Goal: Communication & Community: Participate in discussion

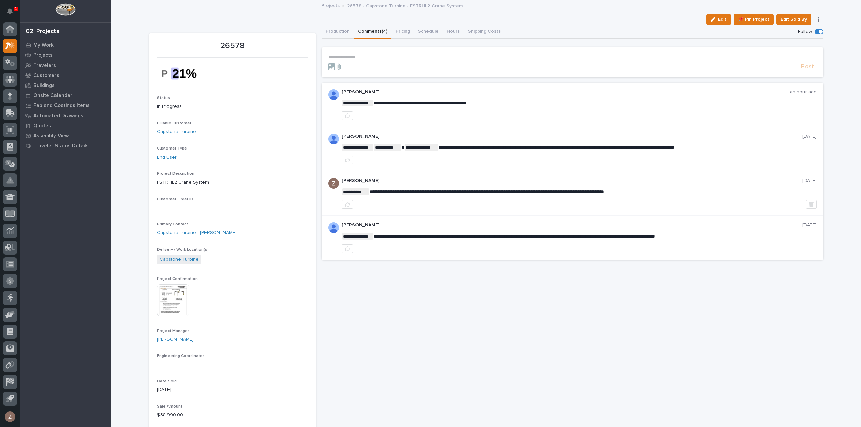
click at [323, 4] on link "Projects" at bounding box center [330, 5] width 18 height 8
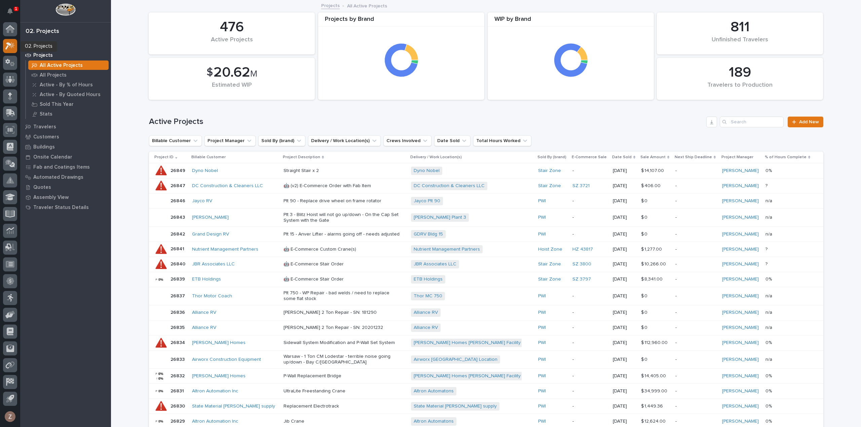
click at [11, 49] on icon at bounding box center [10, 46] width 10 height 8
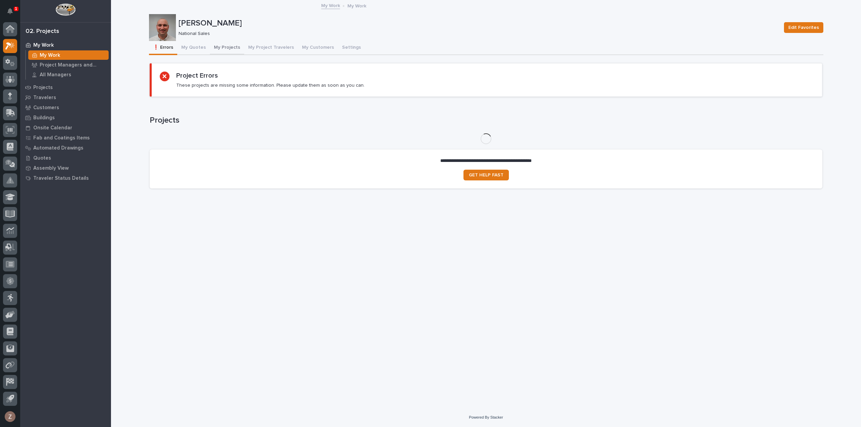
click at [222, 47] on button "My Projects" at bounding box center [227, 48] width 34 height 14
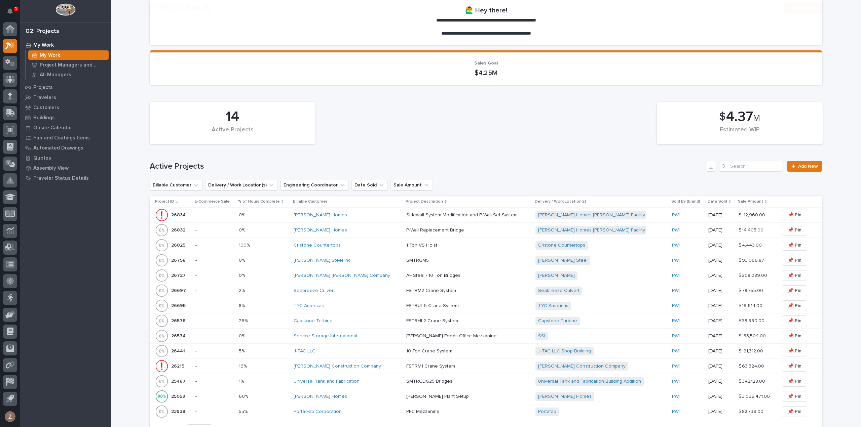
scroll to position [67, 0]
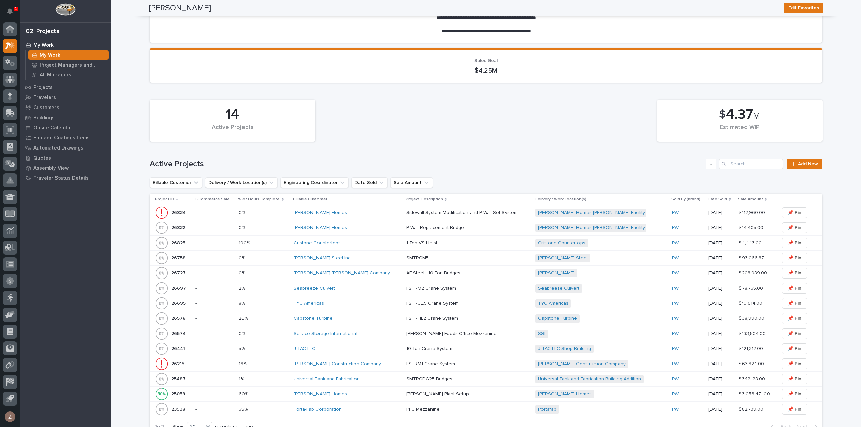
click at [500, 317] on div "FSTRHL2 Crane System FSTRHL2 Crane System" at bounding box center [468, 318] width 124 height 11
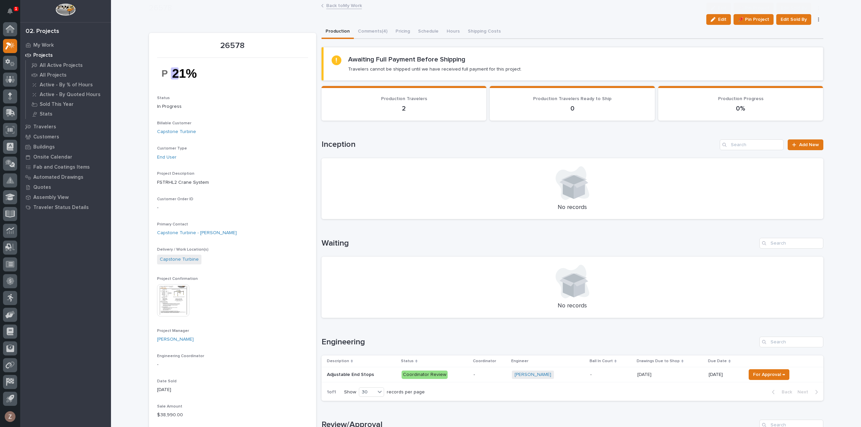
scroll to position [202, 0]
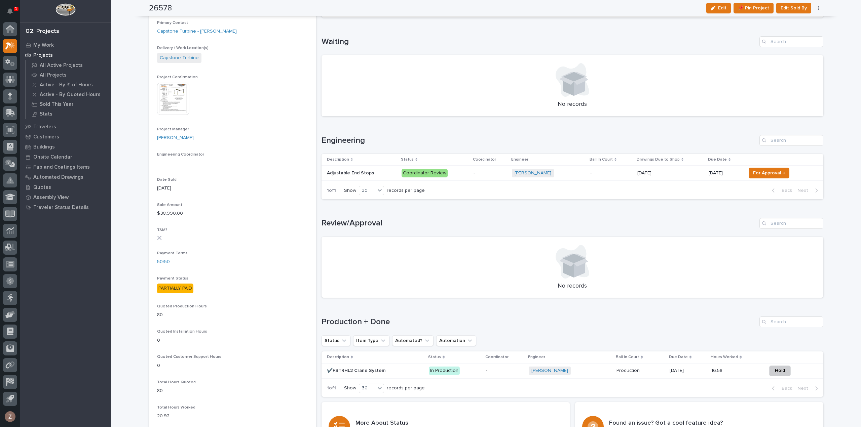
click at [480, 171] on p "-" at bounding box center [489, 173] width 33 height 6
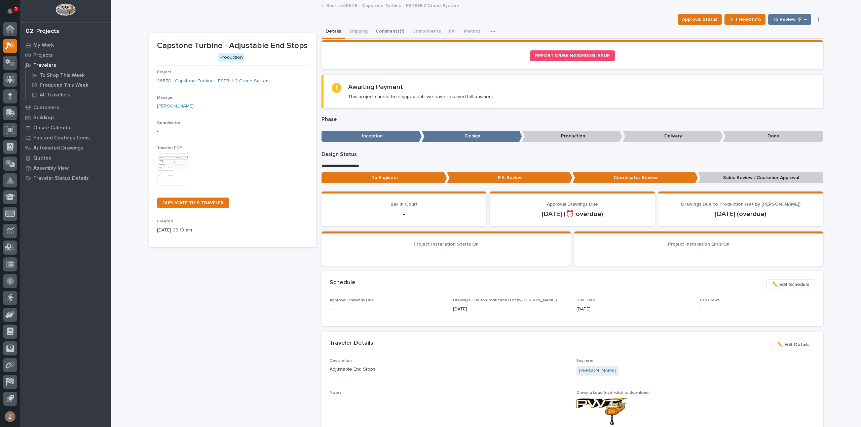
click at [390, 28] on button "Comments (1)" at bounding box center [390, 32] width 37 height 14
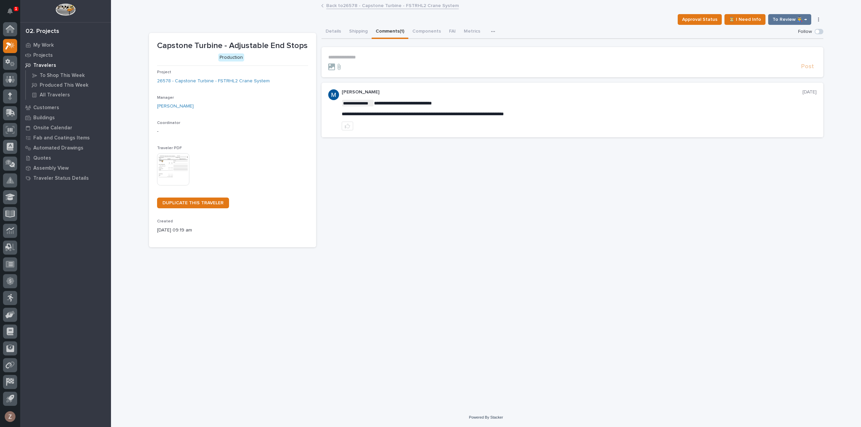
click at [386, 62] on form "**********" at bounding box center [572, 62] width 488 height 16
click at [366, 56] on p "**********" at bounding box center [572, 57] width 488 height 6
click at [806, 72] on span "Post" at bounding box center [807, 70] width 13 height 8
